Goal: Task Accomplishment & Management: Use online tool/utility

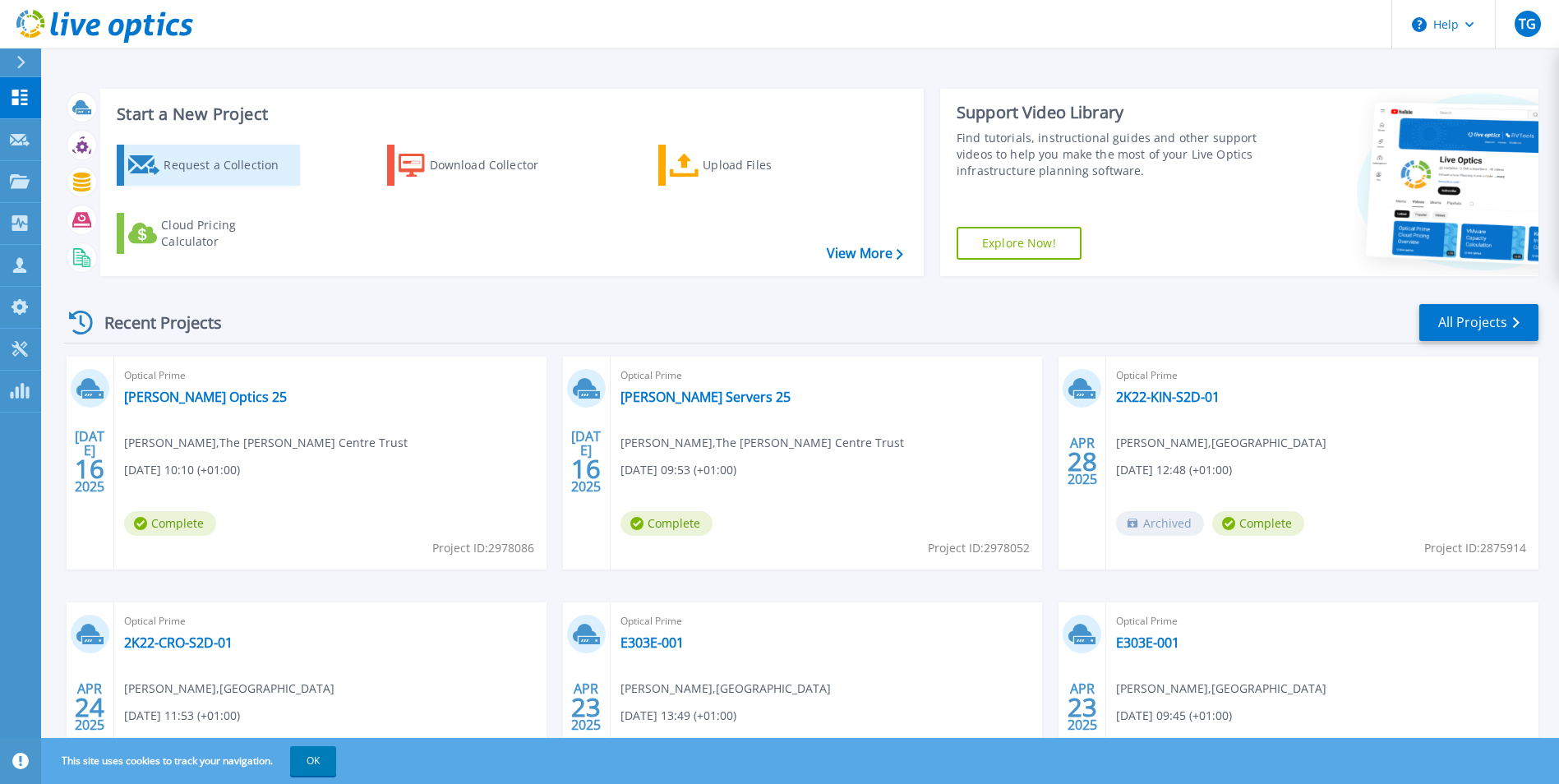
click at [180, 163] on div "Request a Collection" at bounding box center [229, 164] width 131 height 33
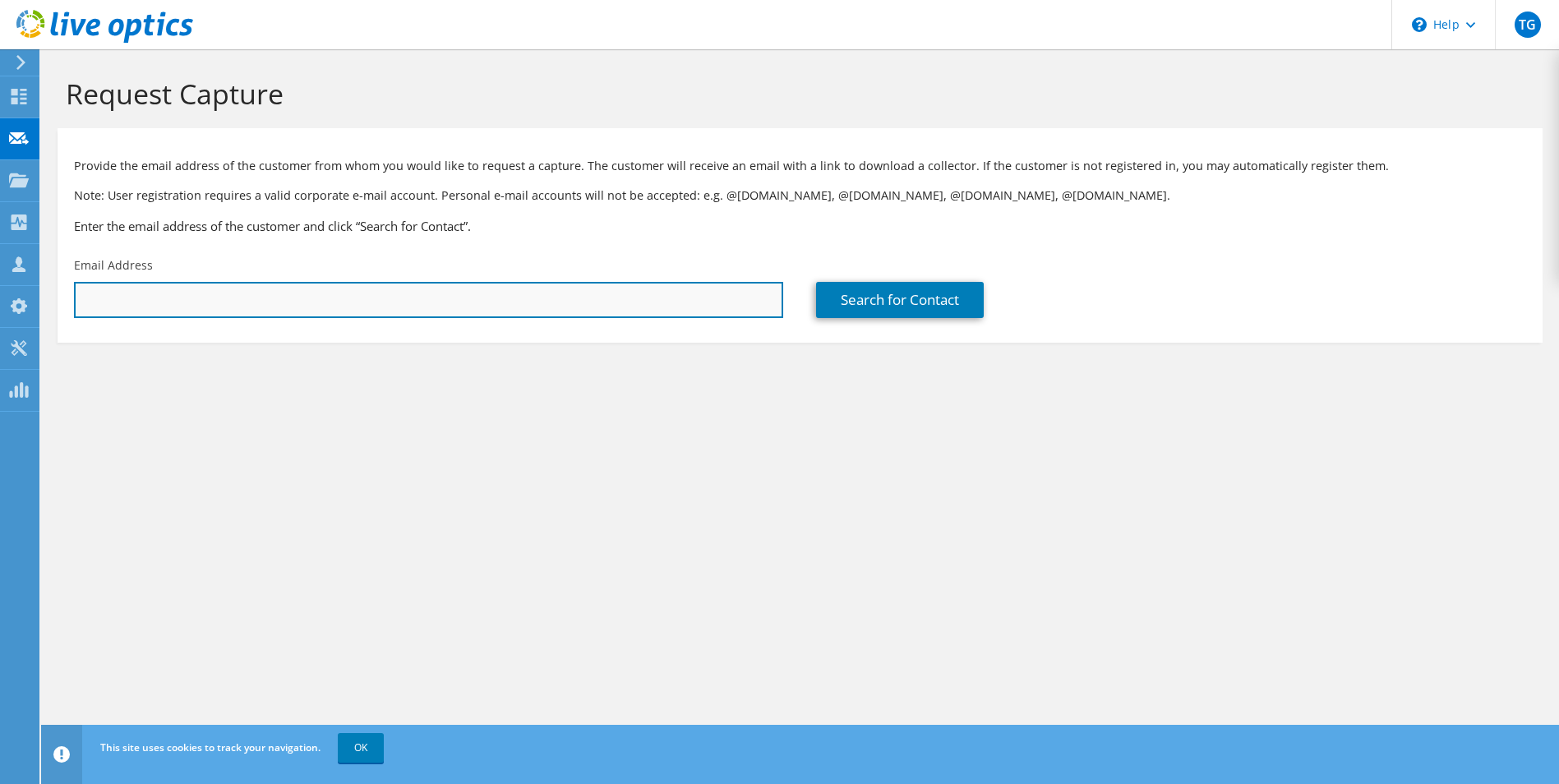
drag, startPoint x: 180, startPoint y: 302, endPoint x: 191, endPoint y: 292, distance: 14.9
click at [181, 302] on input "text" at bounding box center [428, 299] width 710 height 36
click at [146, 300] on input "jdonn" at bounding box center [428, 299] width 710 height 36
drag, startPoint x: 137, startPoint y: 301, endPoint x: -3, endPoint y: 300, distance: 140.0
click at [0, 300] on html "TG Partner Team Member [PERSON_NAME] [PERSON_NAME][EMAIL_ADDRESS][DOMAIN_NAME] …" at bounding box center [780, 392] width 1559 height 784
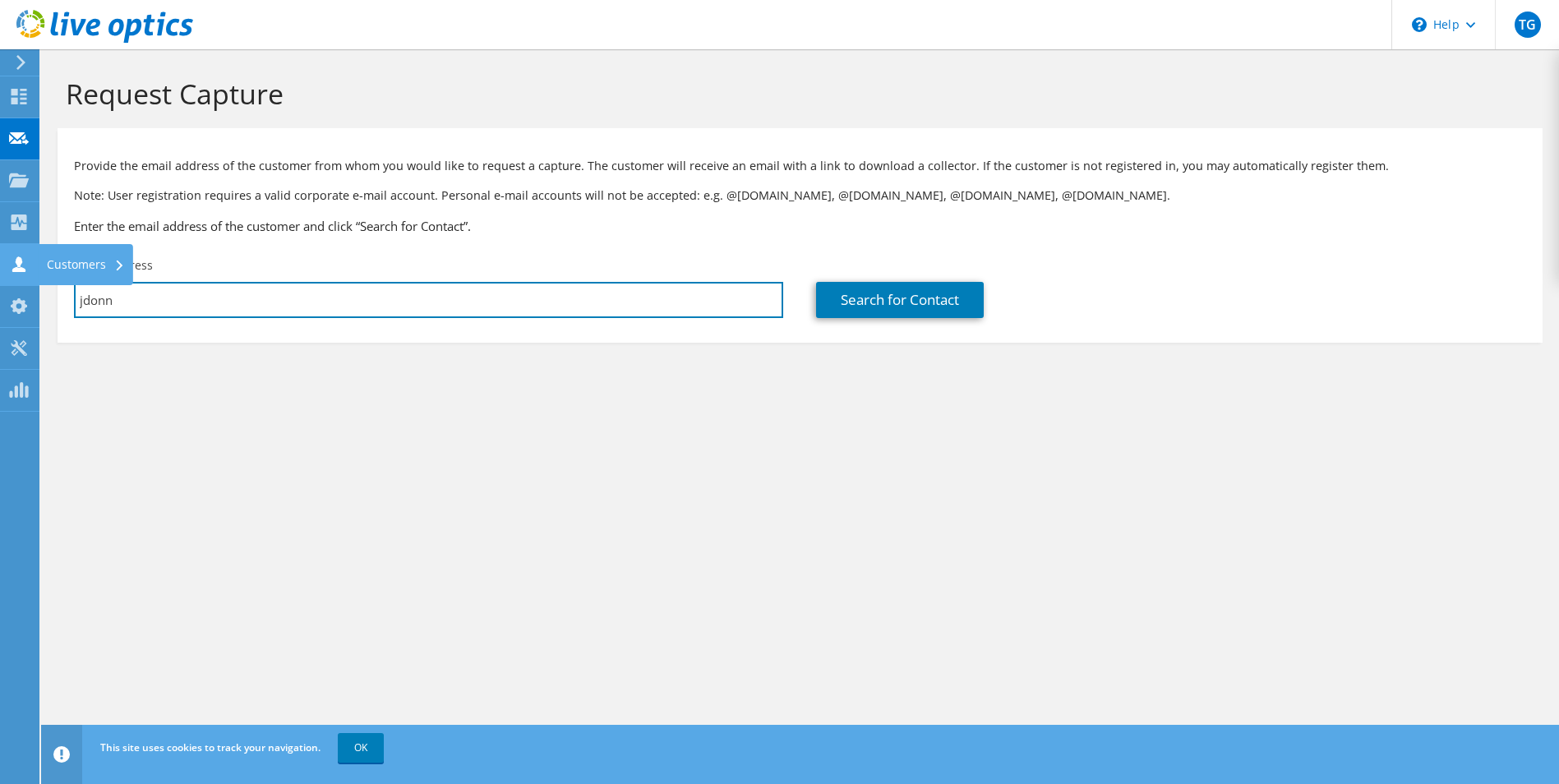
paste input ".[PERSON_NAME][EMAIL_ADDRESS][DOMAIN_NAME][PERSON_NAME]"
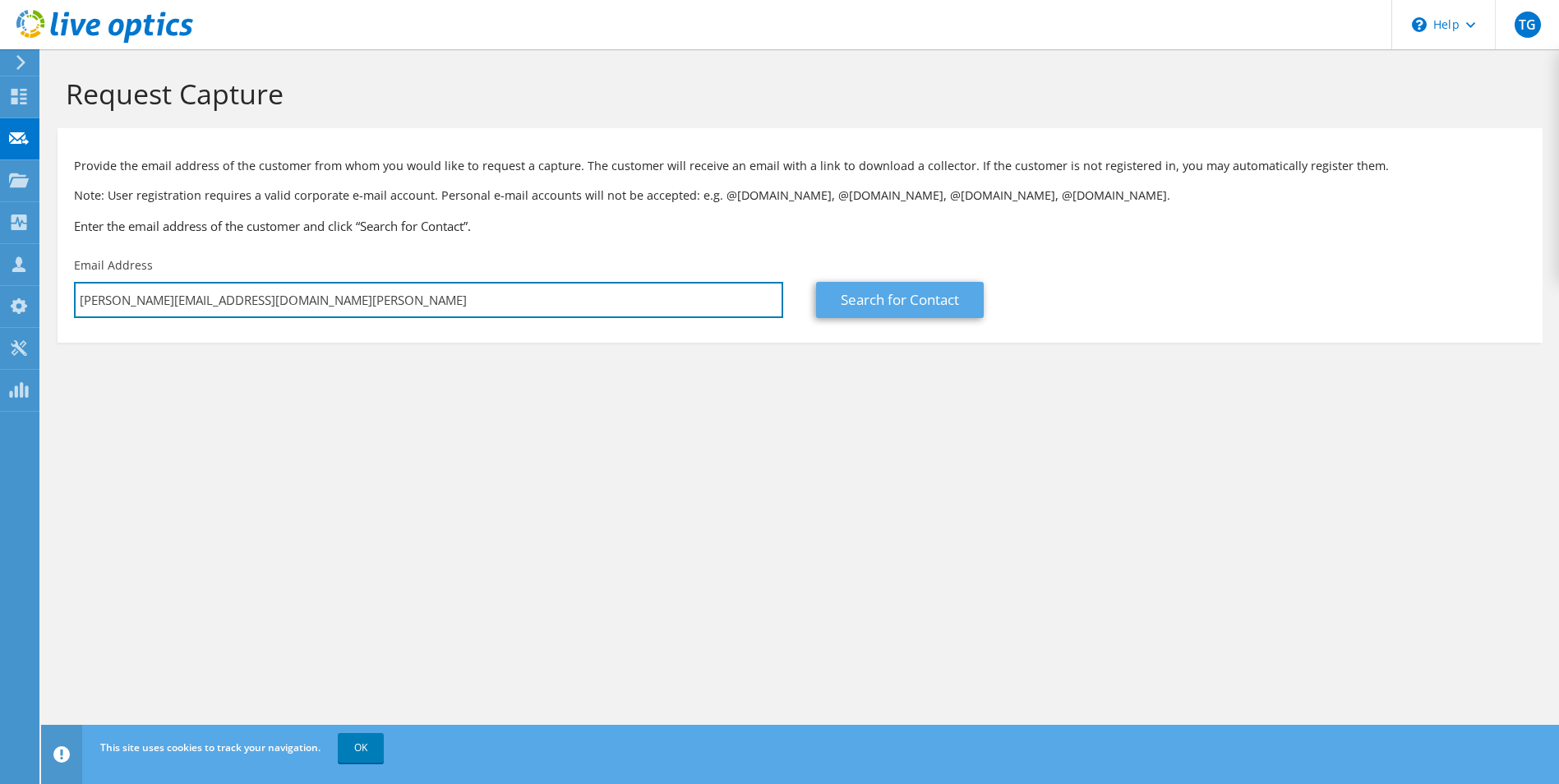
type input "[PERSON_NAME][EMAIL_ADDRESS][DOMAIN_NAME][PERSON_NAME]"
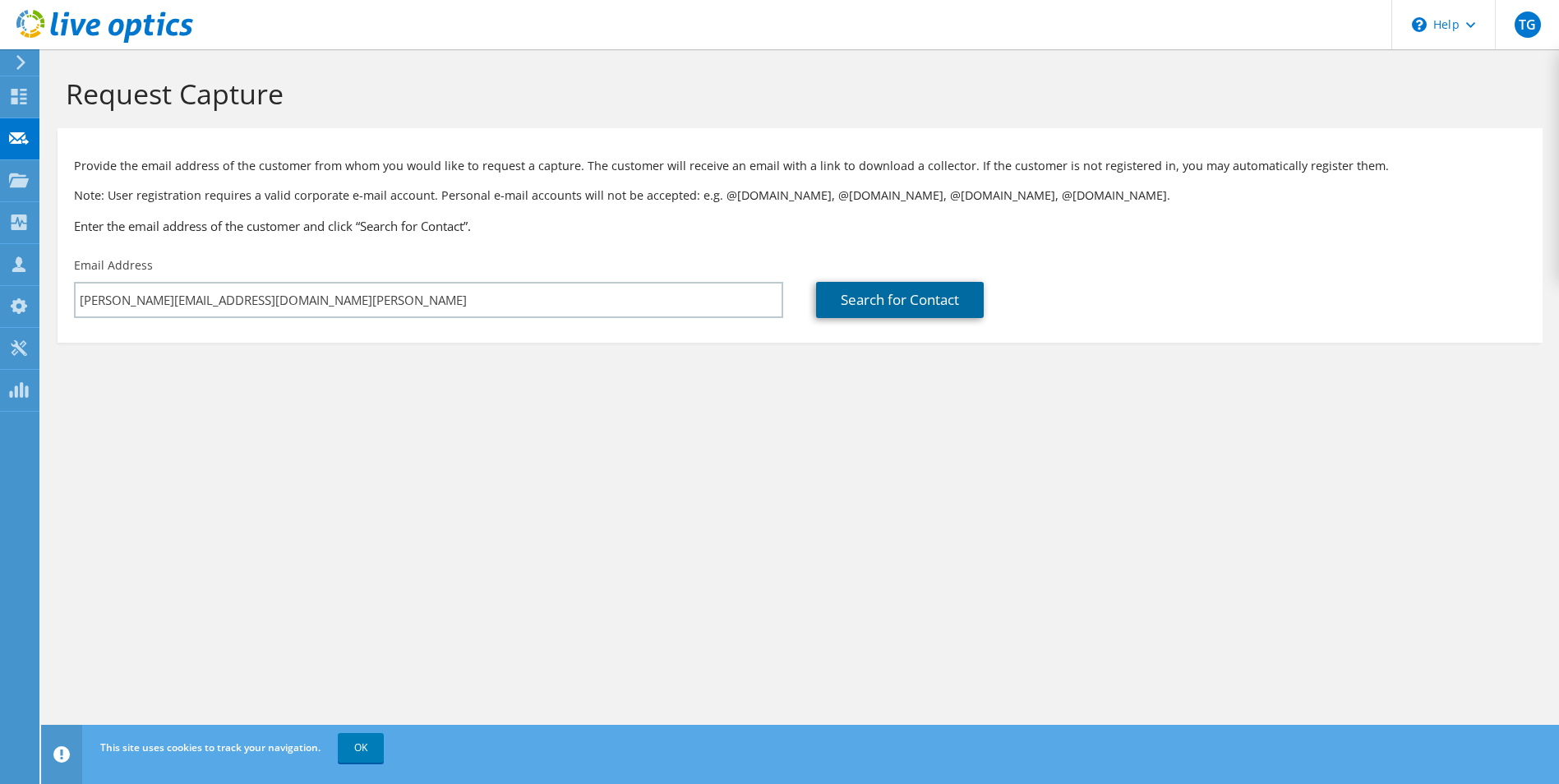
click at [873, 297] on link "Search for Contact" at bounding box center [899, 299] width 167 height 36
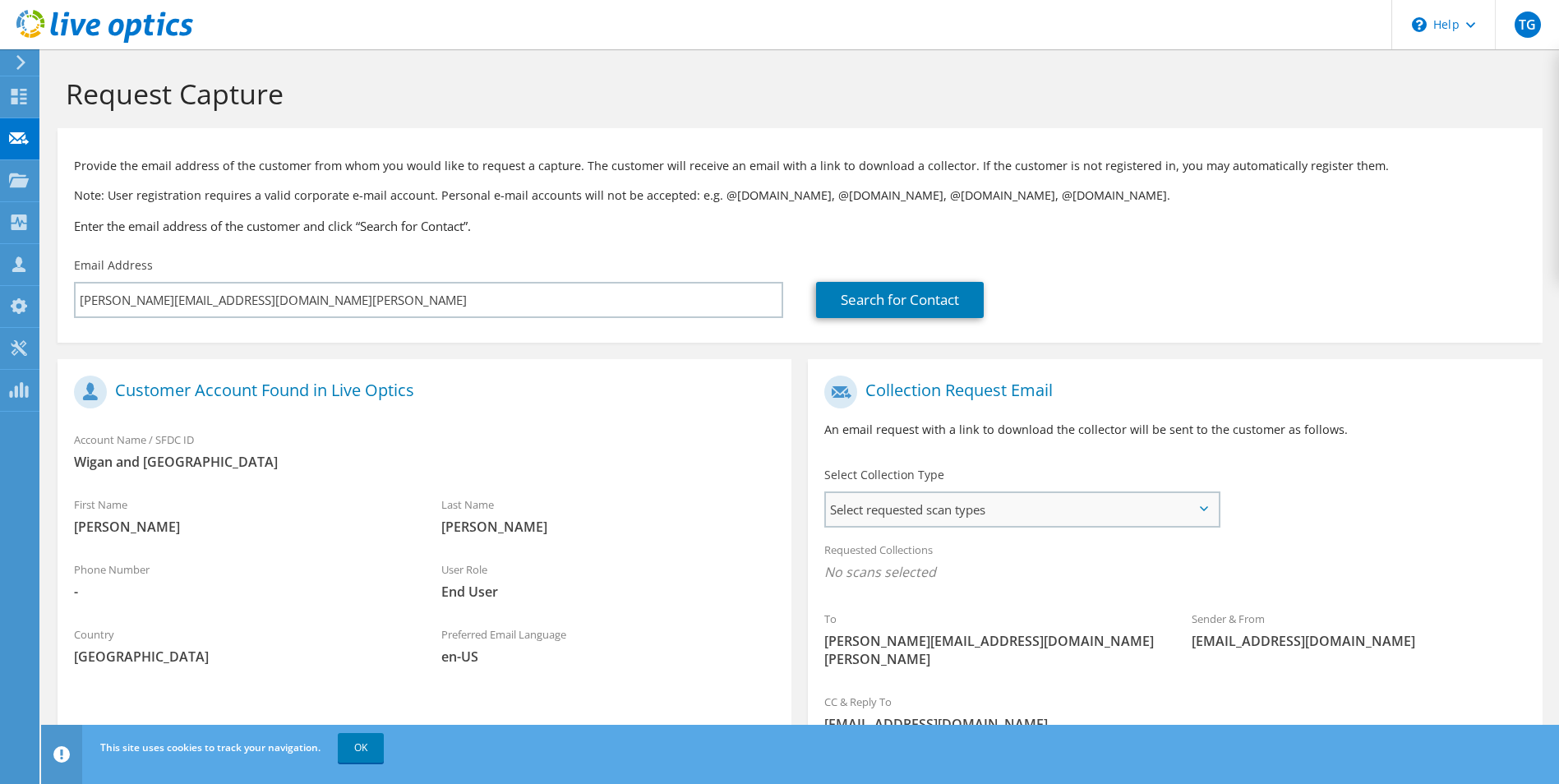
click at [1205, 505] on span "Select requested scan types" at bounding box center [1021, 509] width 391 height 33
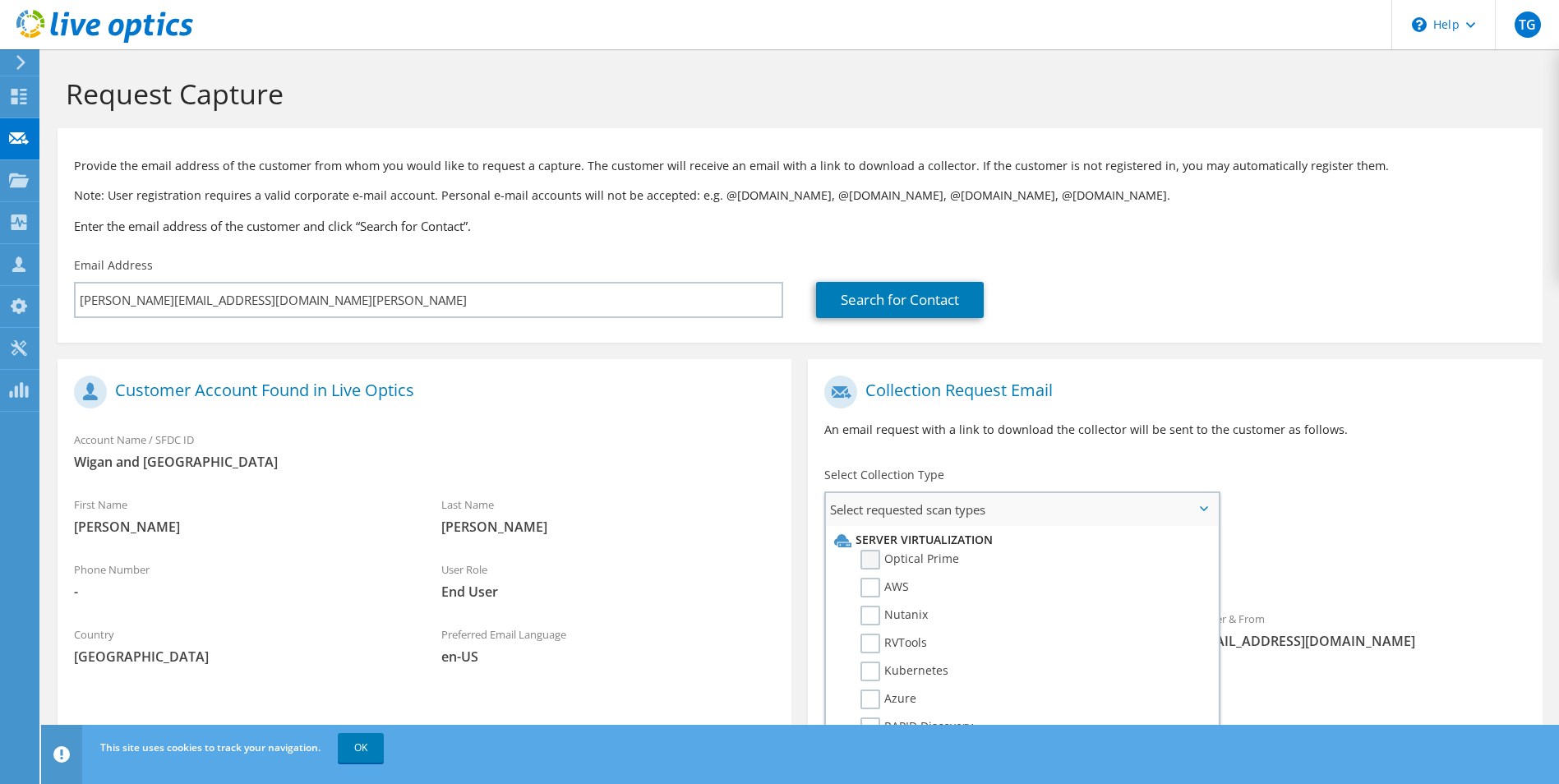
click at [869, 554] on label "Optical Prime" at bounding box center [910, 559] width 98 height 20
click at [0, 0] on input "Optical Prime" at bounding box center [0, 0] width 0 height 0
click at [1373, 526] on div "To [PERSON_NAME][EMAIL_ADDRESS][DOMAIN_NAME][PERSON_NAME] Sender & From [EMAIL_…" at bounding box center [1174, 528] width 734 height 322
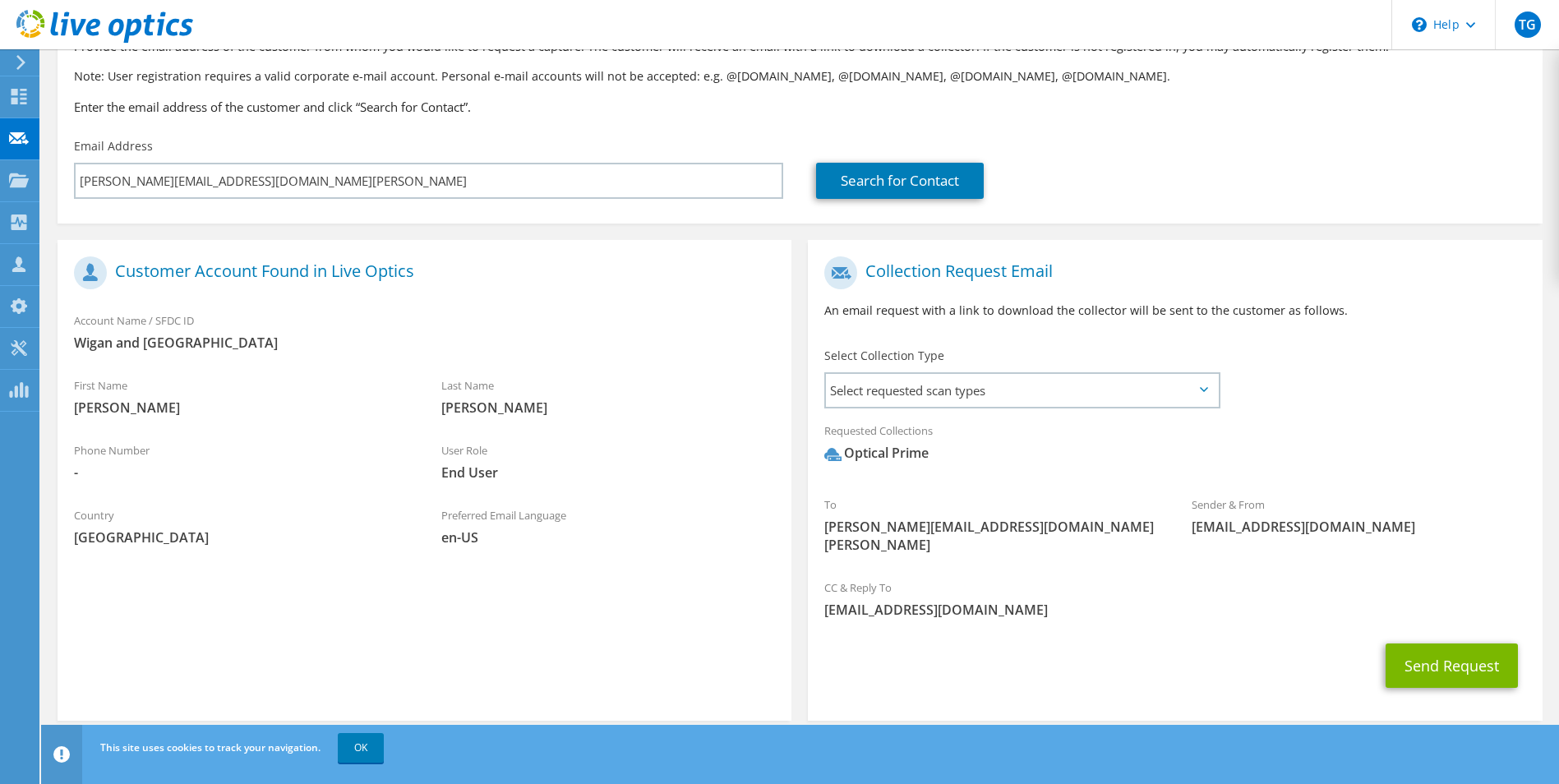
scroll to position [120, 0]
click at [1464, 651] on button "Send Request" at bounding box center [1452, 664] width 132 height 44
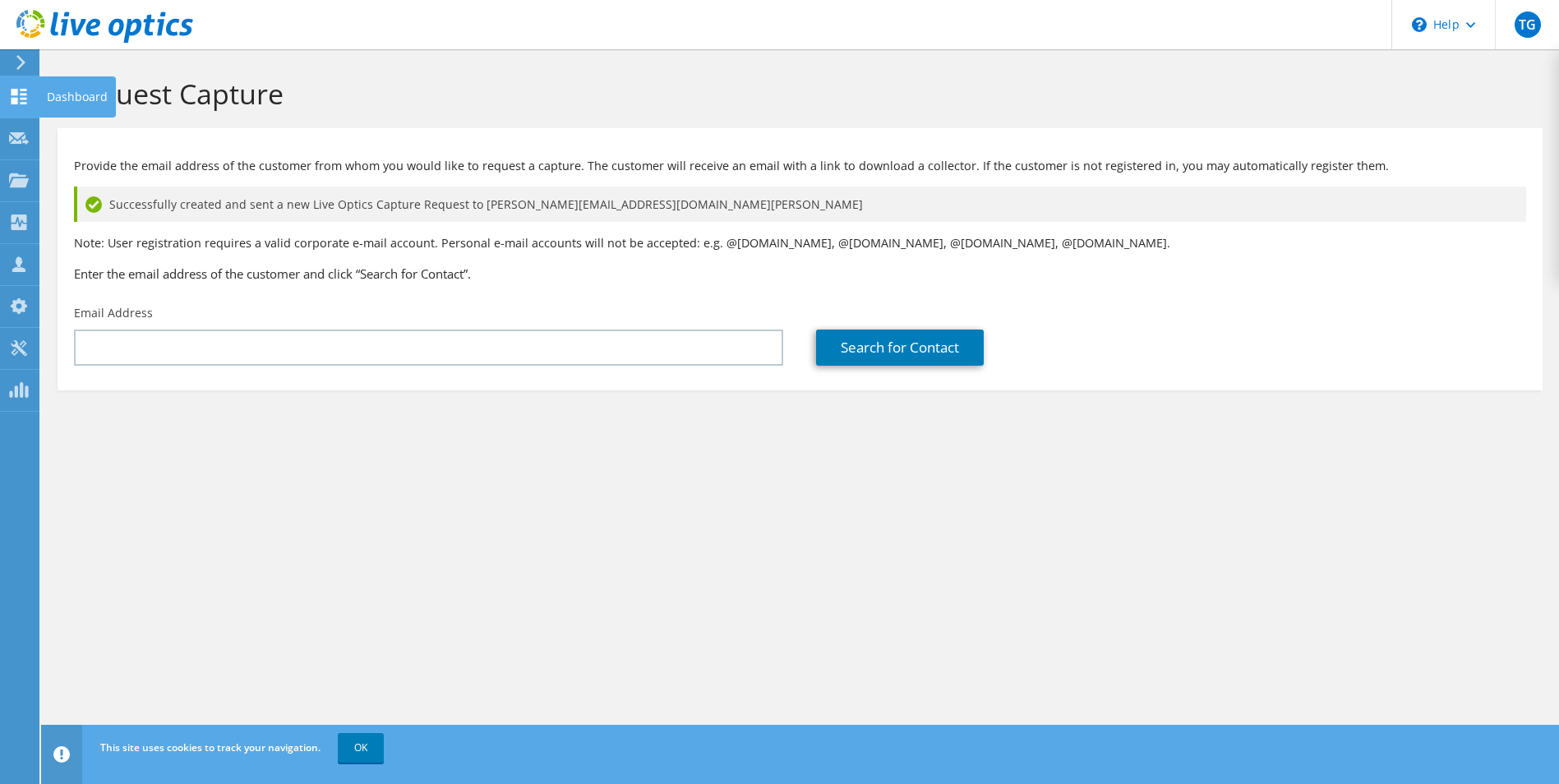
click at [19, 98] on icon at bounding box center [19, 96] width 20 height 16
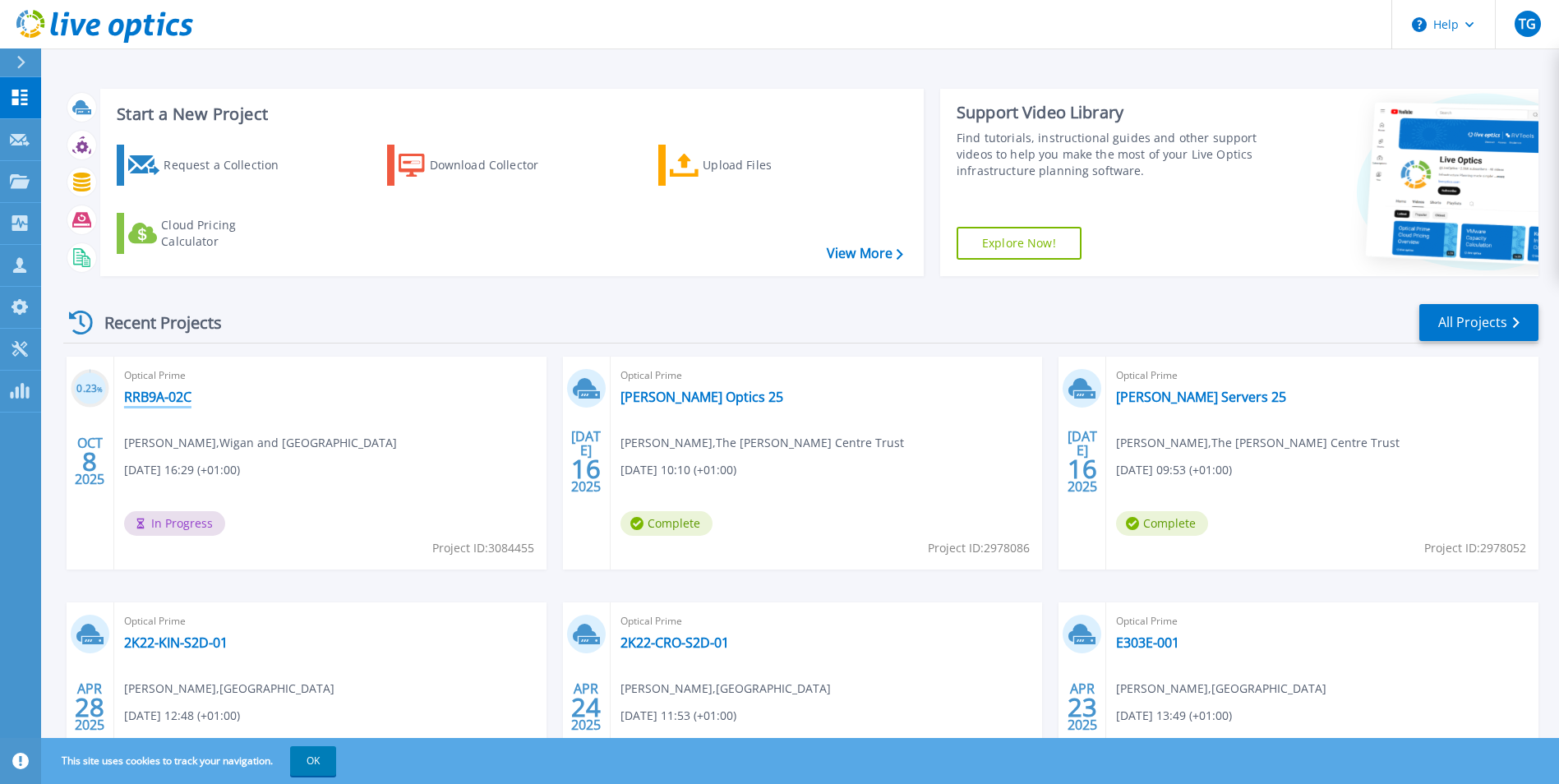
click at [174, 389] on link "RRB9A-02C" at bounding box center [157, 396] width 67 height 16
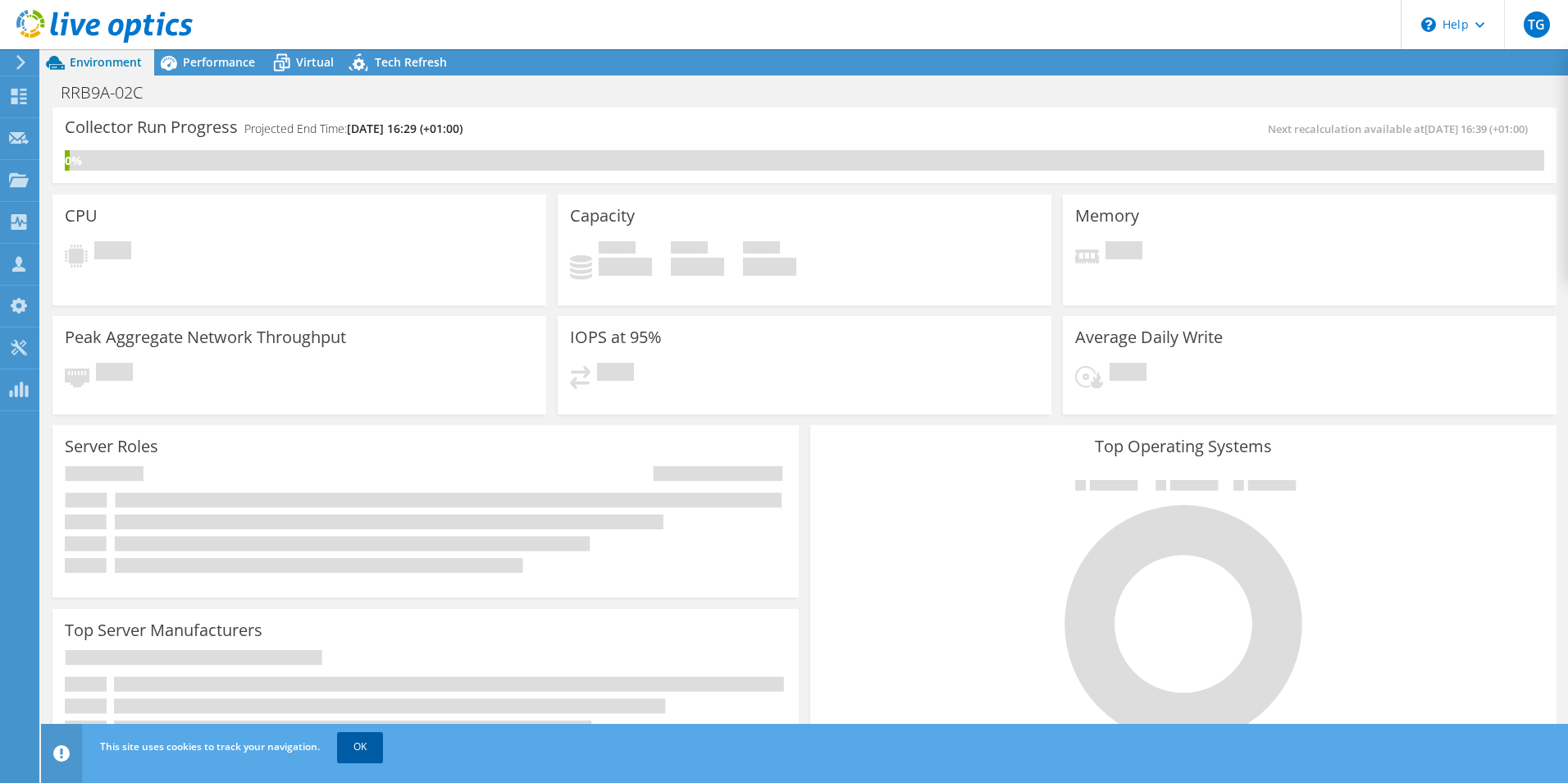
click at [368, 746] on link "OK" at bounding box center [360, 746] width 46 height 29
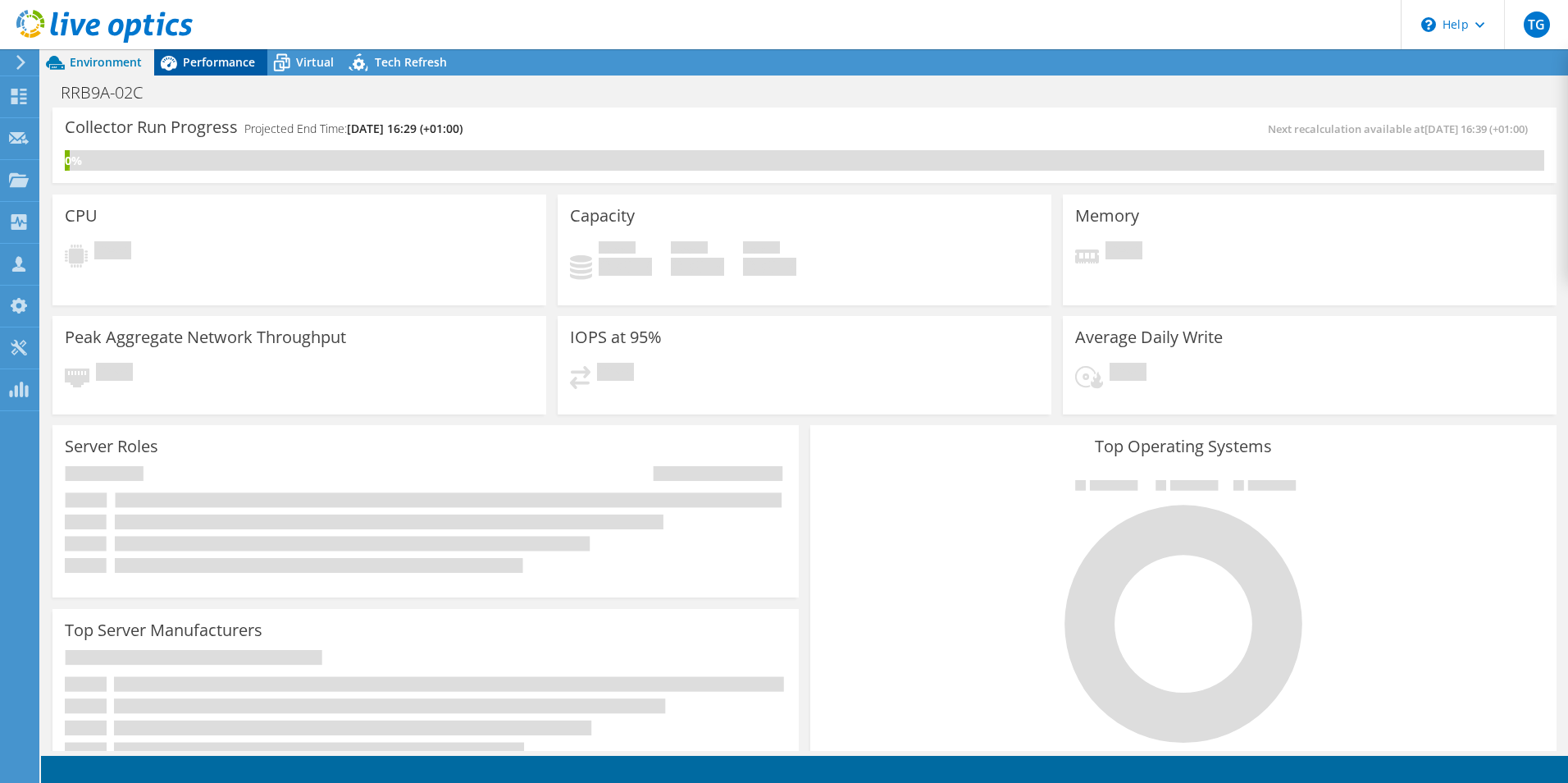
click at [207, 55] on span "Performance" at bounding box center [219, 61] width 73 height 16
